Goal: Task Accomplishment & Management: Use online tool/utility

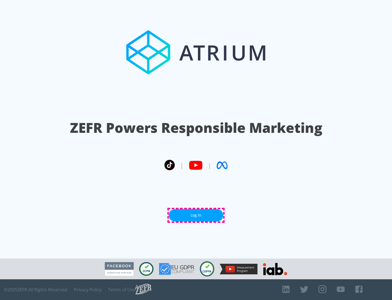
click at [196, 215] on link "Log In" at bounding box center [196, 215] width 54 height 12
